Goal: Task Accomplishment & Management: Manage account settings

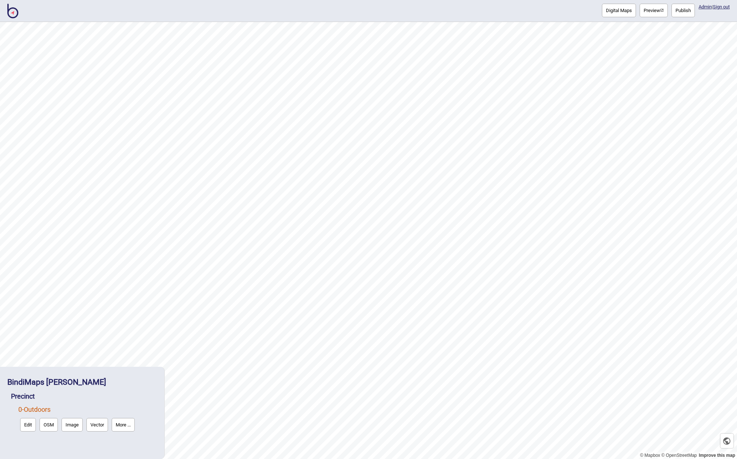
click at [10, 15] on img at bounding box center [12, 11] width 11 height 15
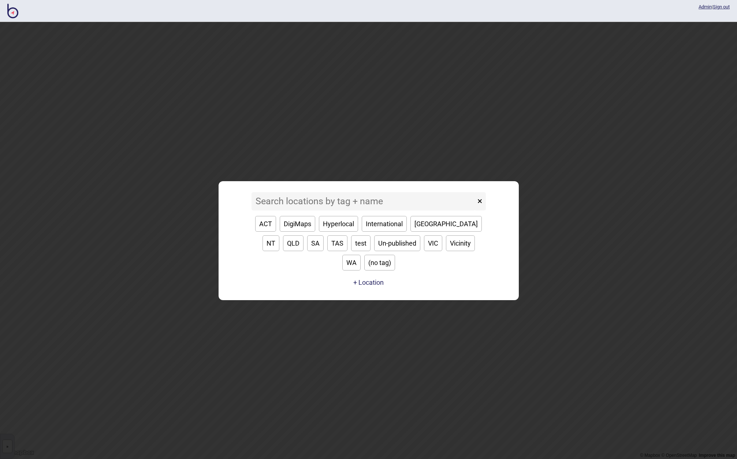
click at [296, 211] on input at bounding box center [364, 201] width 224 height 18
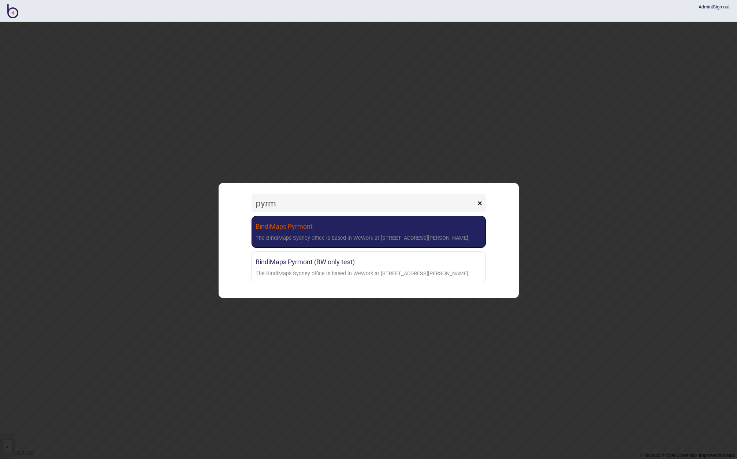
type input "pyrm"
click at [326, 233] on div "The BindiMaps Sydney office is based in WeWork at [STREET_ADDRESS][PERSON_NAME]." at bounding box center [363, 238] width 214 height 11
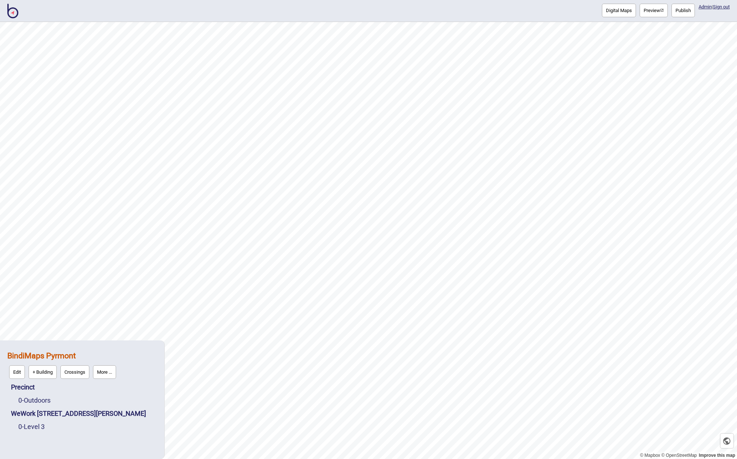
click at [31, 356] on strong "BindiMaps Pyrmont" at bounding box center [41, 355] width 68 height 9
click at [15, 372] on button "Edit" at bounding box center [17, 373] width 16 height 14
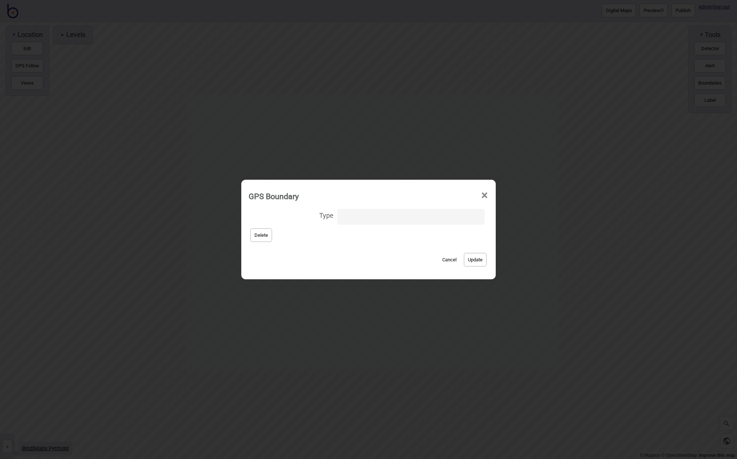
click at [445, 258] on button "Cancel" at bounding box center [450, 260] width 22 height 14
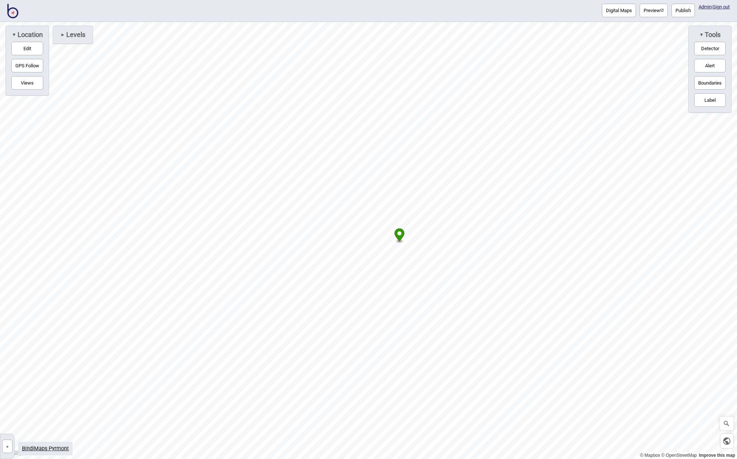
click at [8, 446] on button "»" at bounding box center [7, 447] width 10 height 14
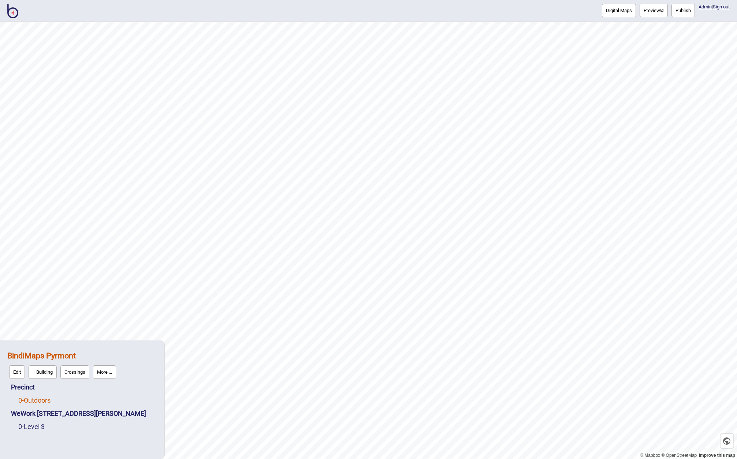
click at [35, 399] on link "0 - Outdoors" at bounding box center [34, 401] width 32 height 8
click at [126, 396] on button "More ..." at bounding box center [123, 399] width 23 height 14
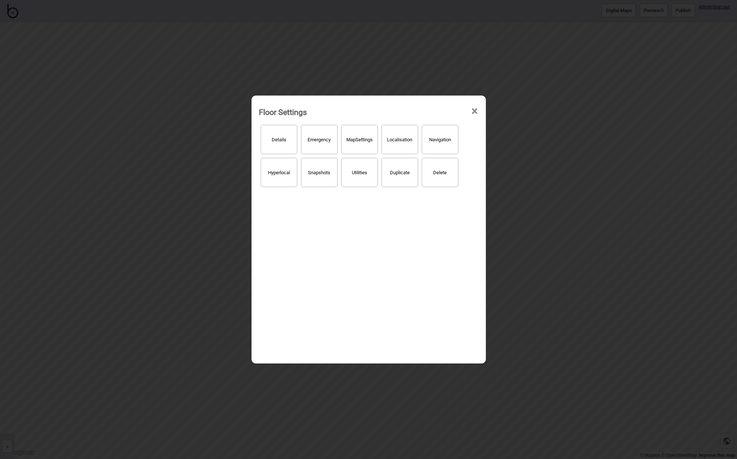
click at [283, 171] on button "Hyperlocal" at bounding box center [279, 172] width 37 height 29
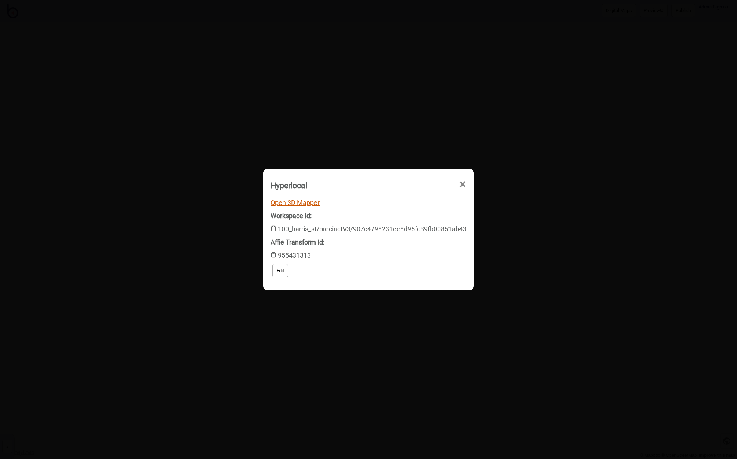
click at [293, 203] on link "Open 3D Mapper" at bounding box center [295, 203] width 49 height 8
click at [278, 273] on button "Edit" at bounding box center [281, 271] width 16 height 14
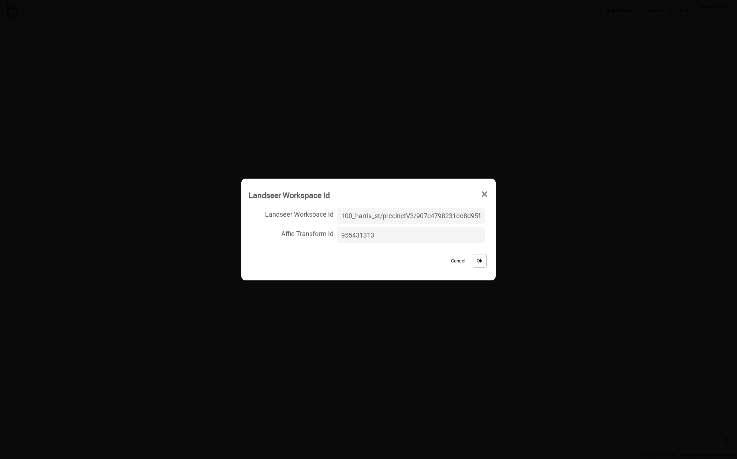
click at [451, 259] on button "Cancel" at bounding box center [459, 261] width 22 height 14
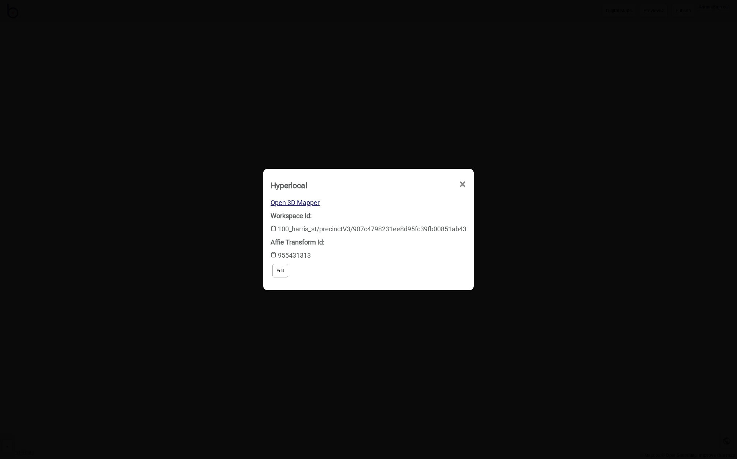
click at [400, 214] on span "×" at bounding box center [397, 226] width 8 height 24
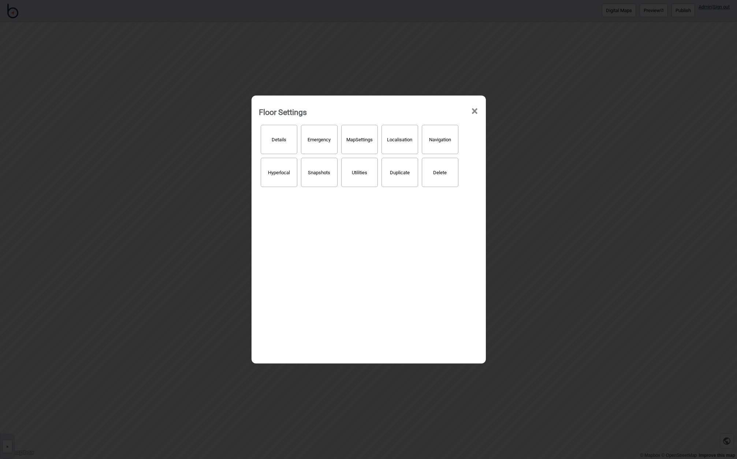
click at [475, 109] on span "×" at bounding box center [475, 111] width 8 height 24
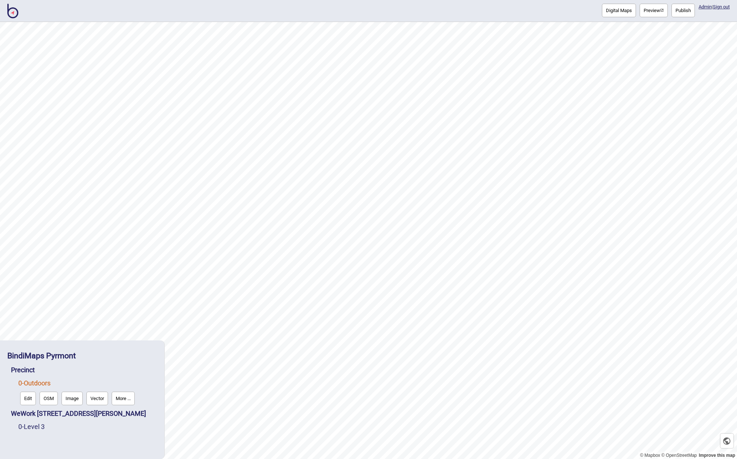
click at [31, 398] on button "Edit" at bounding box center [28, 399] width 16 height 14
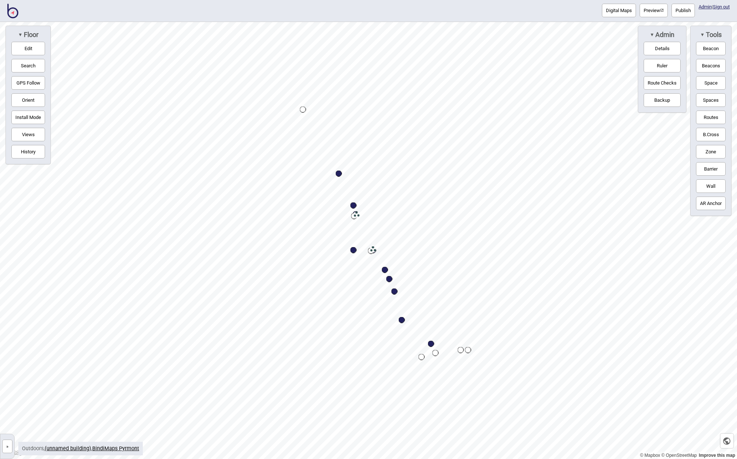
click at [11, 448] on button "»" at bounding box center [7, 447] width 10 height 14
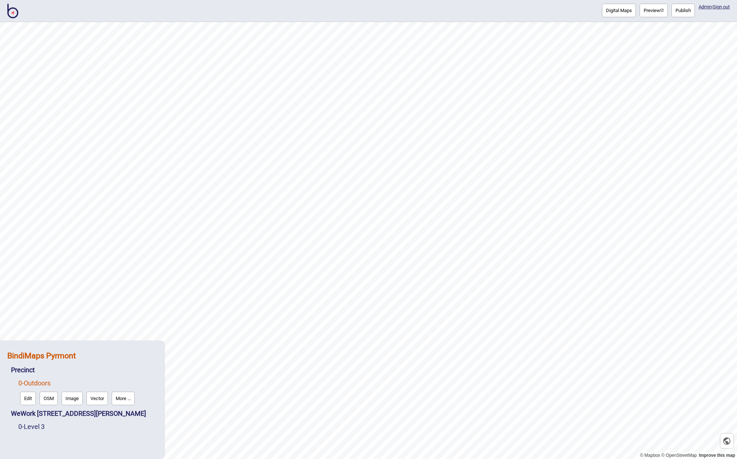
click at [47, 351] on strong "BindiMaps Pyrmont" at bounding box center [41, 355] width 68 height 9
click at [19, 377] on button "Edit" at bounding box center [17, 373] width 16 height 14
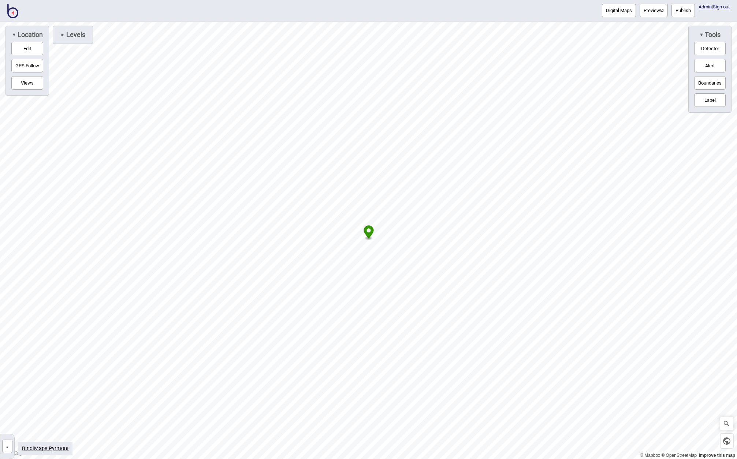
click at [25, 49] on button "Edit" at bounding box center [27, 49] width 32 height 14
click at [6, 448] on button "»" at bounding box center [7, 447] width 10 height 14
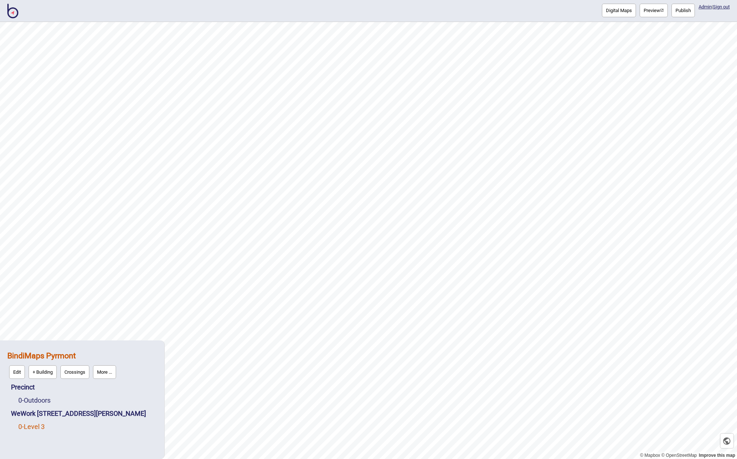
click at [38, 429] on link "0 - Level 3" at bounding box center [31, 427] width 26 height 8
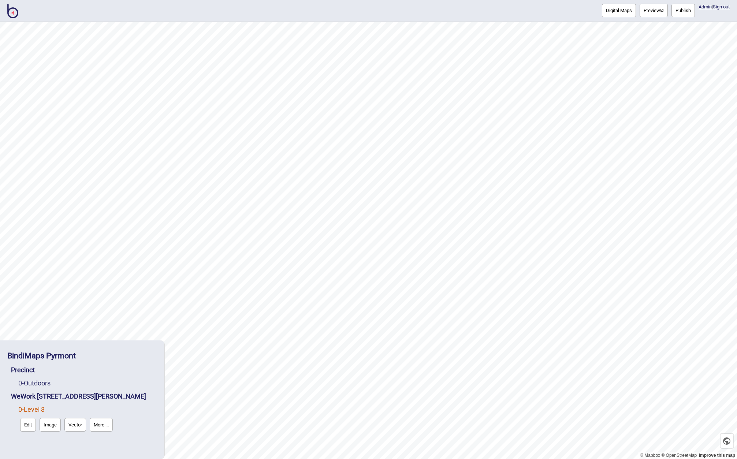
click at [28, 426] on button "Edit" at bounding box center [28, 425] width 16 height 14
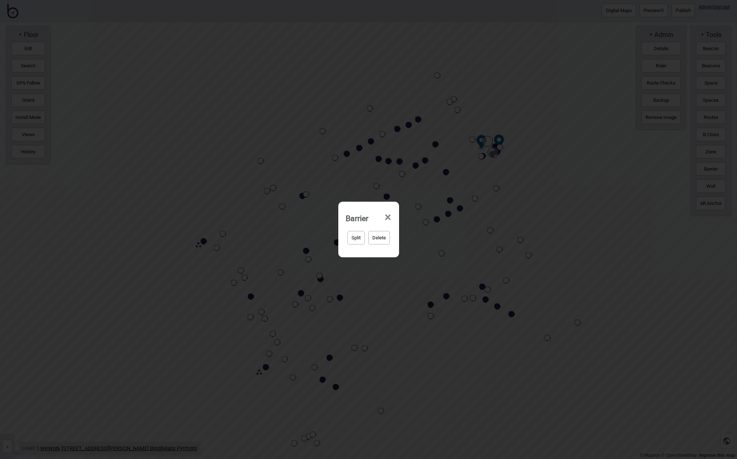
click at [390, 218] on span "×" at bounding box center [388, 217] width 8 height 24
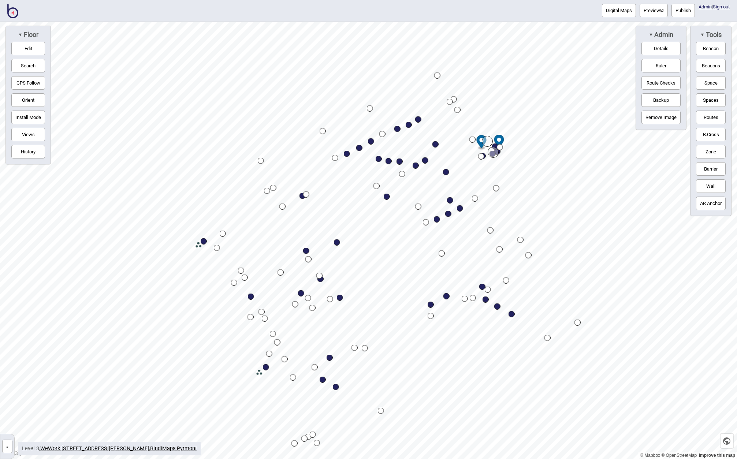
click at [4, 444] on button "»" at bounding box center [7, 447] width 10 height 14
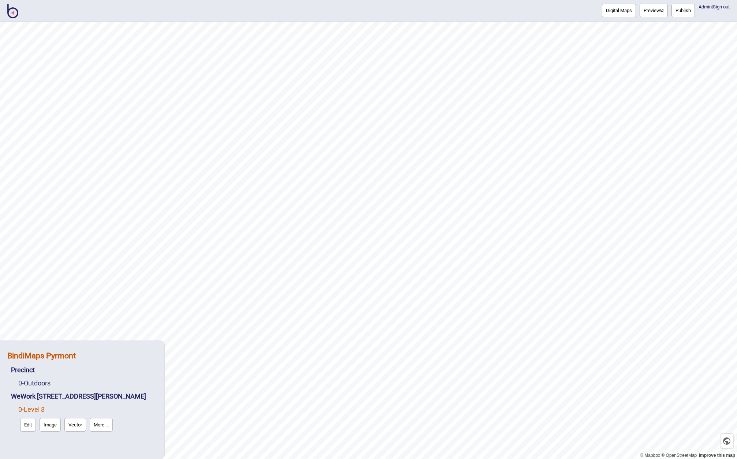
click at [34, 353] on strong "BindiMaps Pyrmont" at bounding box center [41, 355] width 68 height 9
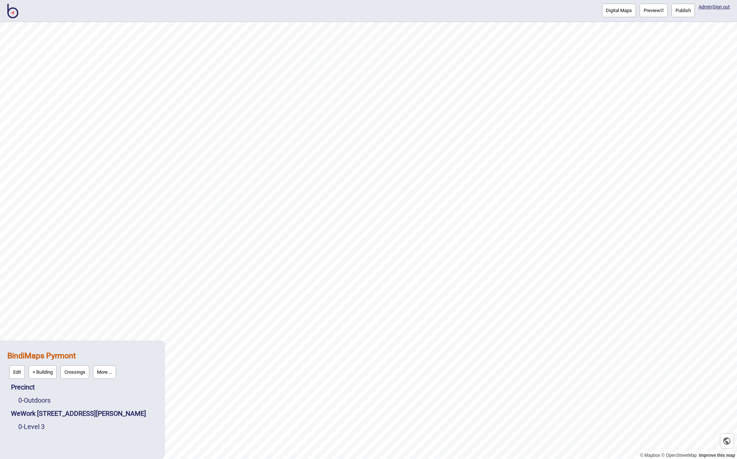
click at [9, 369] on button "Edit" at bounding box center [17, 373] width 16 height 14
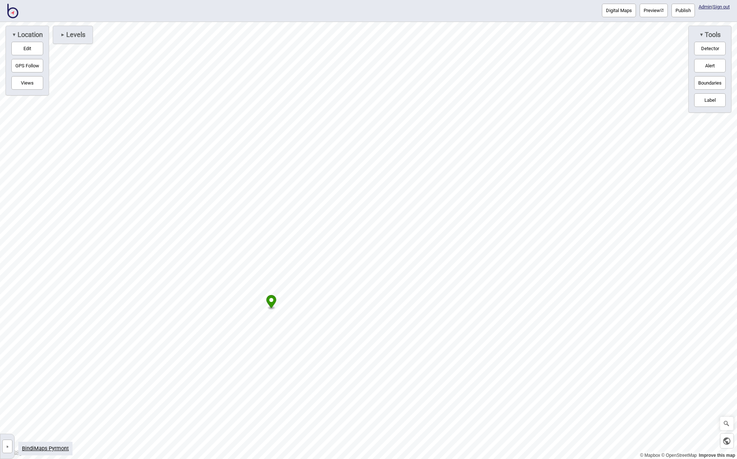
click at [8, 446] on button "»" at bounding box center [7, 447] width 10 height 14
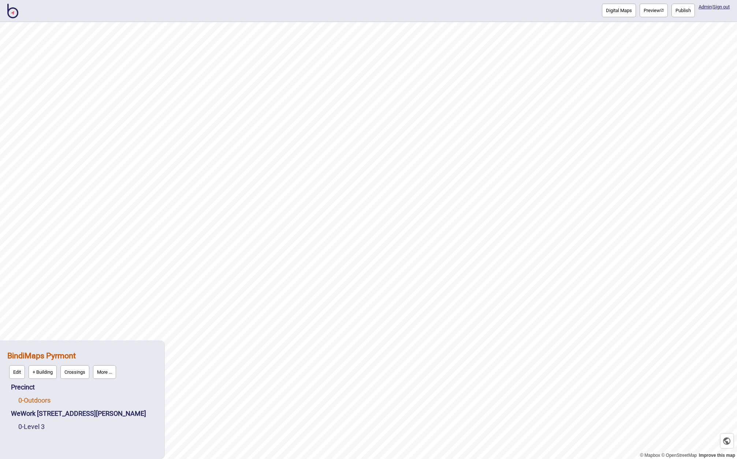
click at [30, 399] on link "0 - Outdoors" at bounding box center [34, 401] width 32 height 8
click at [30, 397] on button "Edit" at bounding box center [28, 399] width 16 height 14
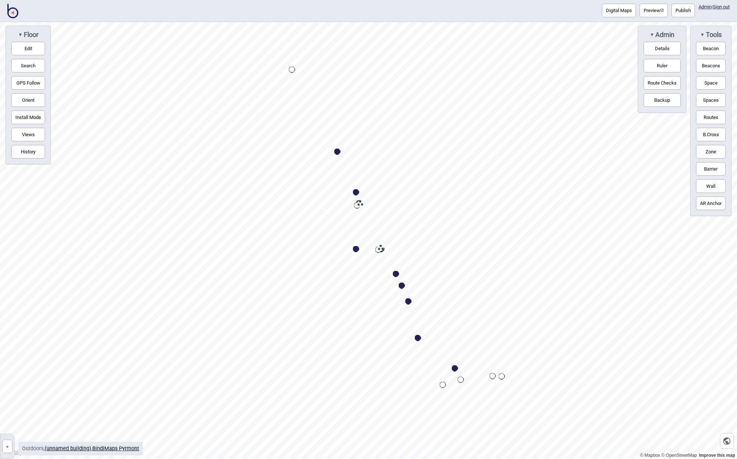
click at [10, 449] on button "»" at bounding box center [7, 447] width 10 height 14
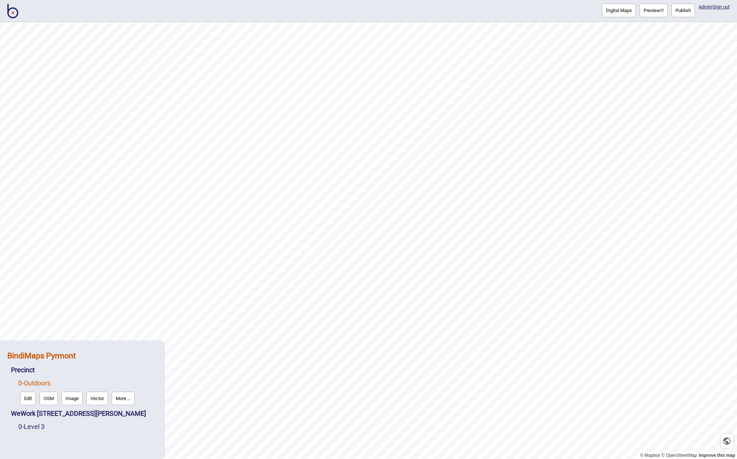
click at [29, 351] on strong "BindiMaps Pyrmont" at bounding box center [41, 355] width 68 height 9
click at [18, 373] on button "Edit" at bounding box center [17, 373] width 16 height 14
